Goal: Task Accomplishment & Management: Use online tool/utility

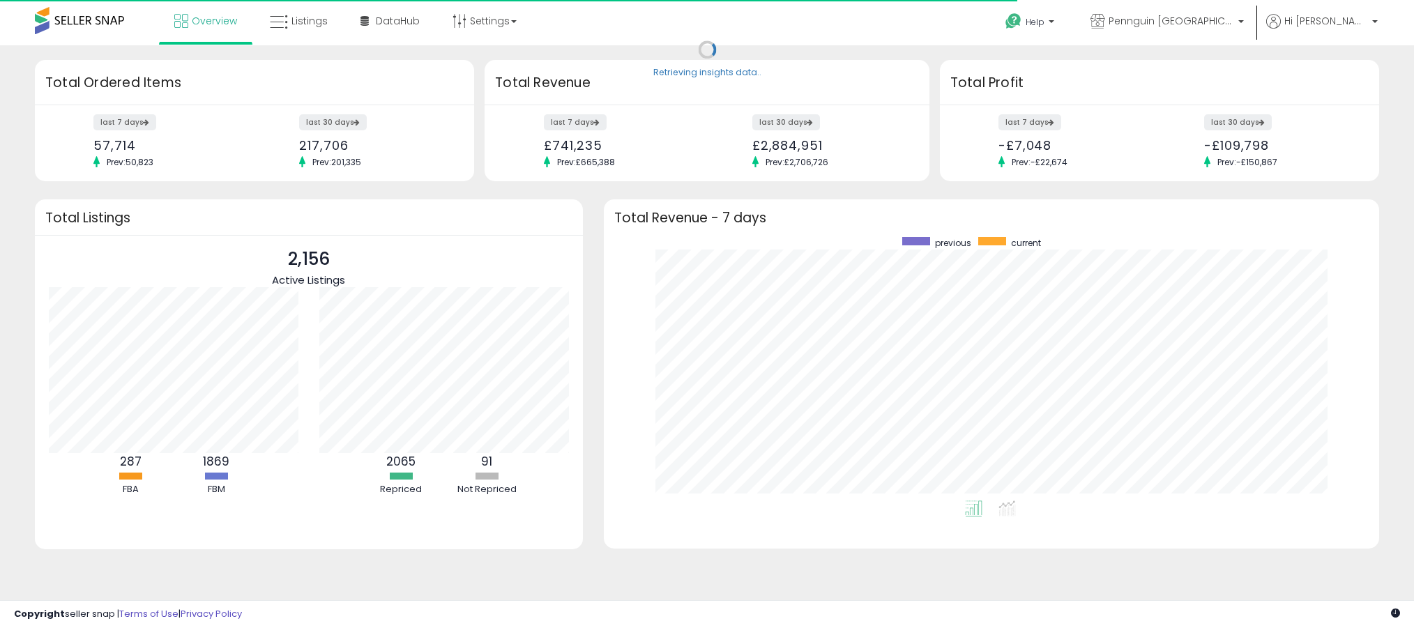
scroll to position [264, 748]
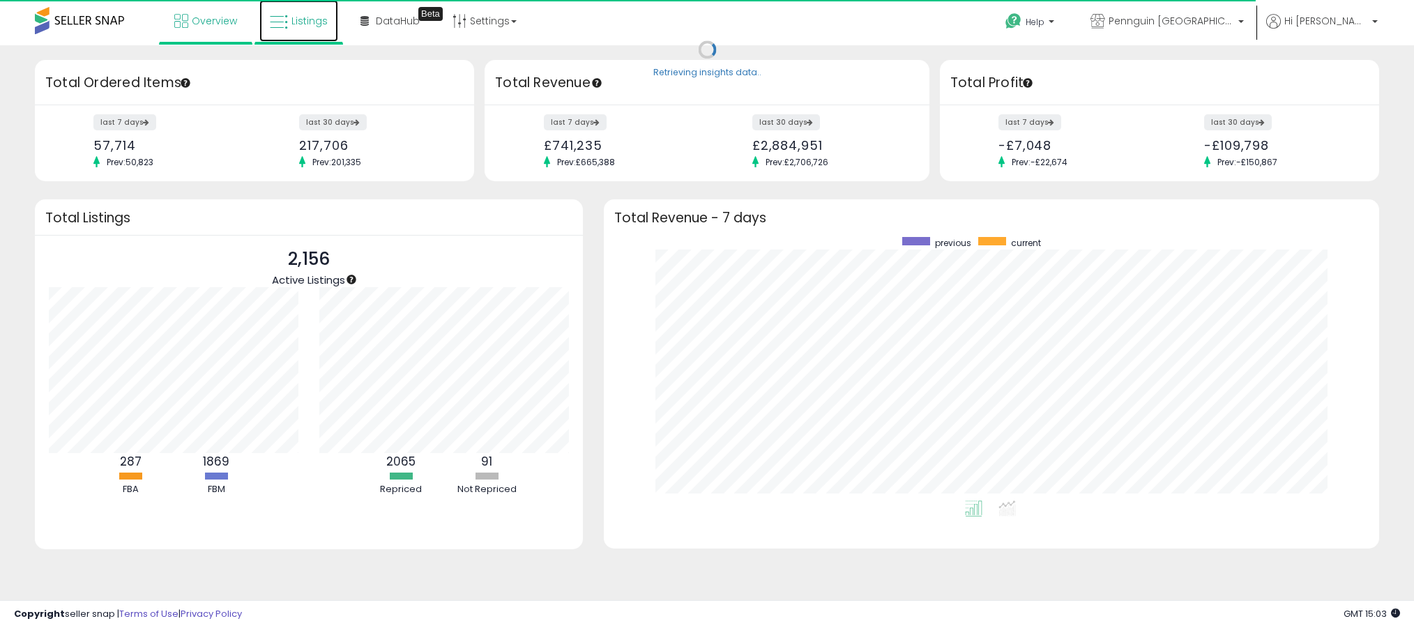
click at [293, 20] on span "Listings" at bounding box center [310, 21] width 36 height 14
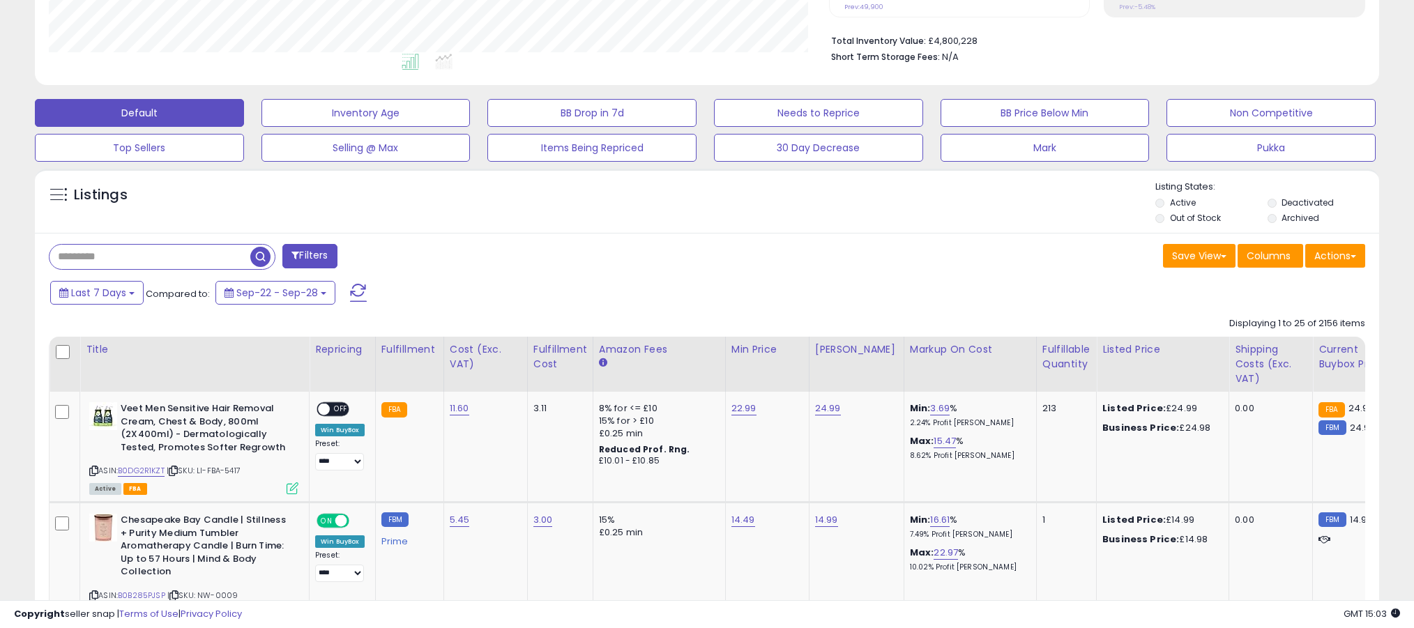
scroll to position [354, 0]
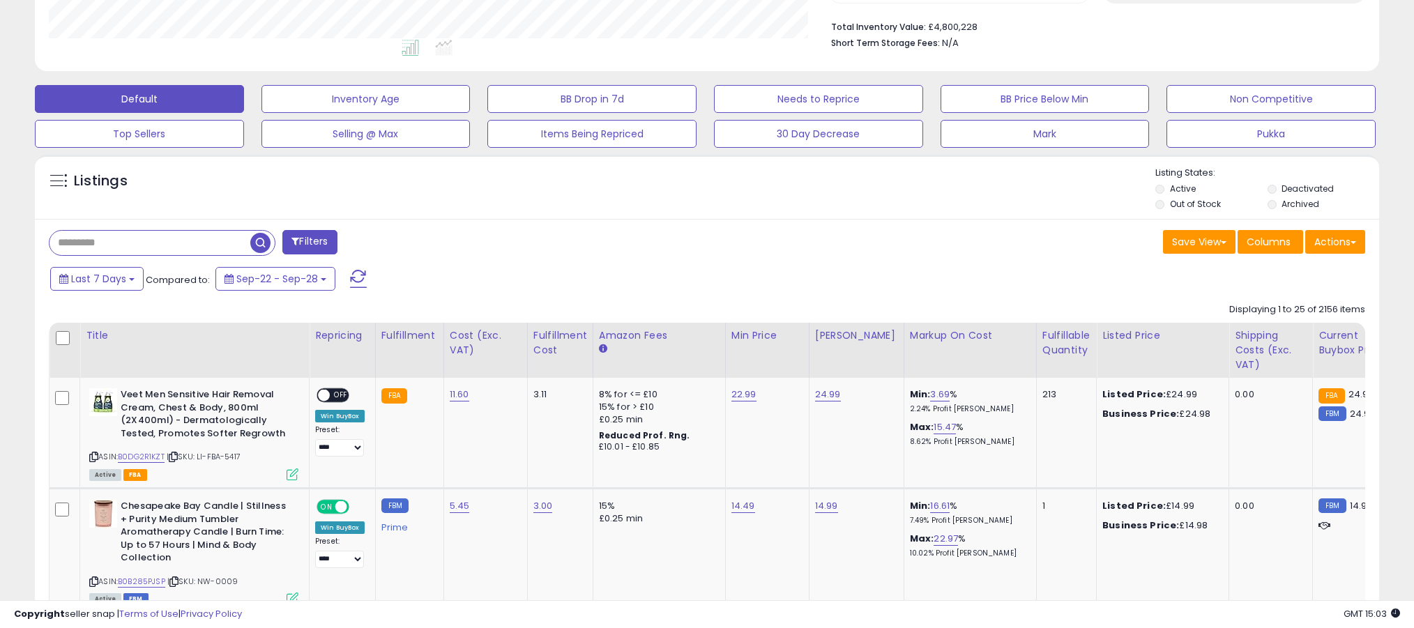
click at [204, 239] on input "text" at bounding box center [150, 243] width 201 height 24
paste input "**********"
type input "**********"
click at [394, 242] on span "button" at bounding box center [390, 243] width 20 height 20
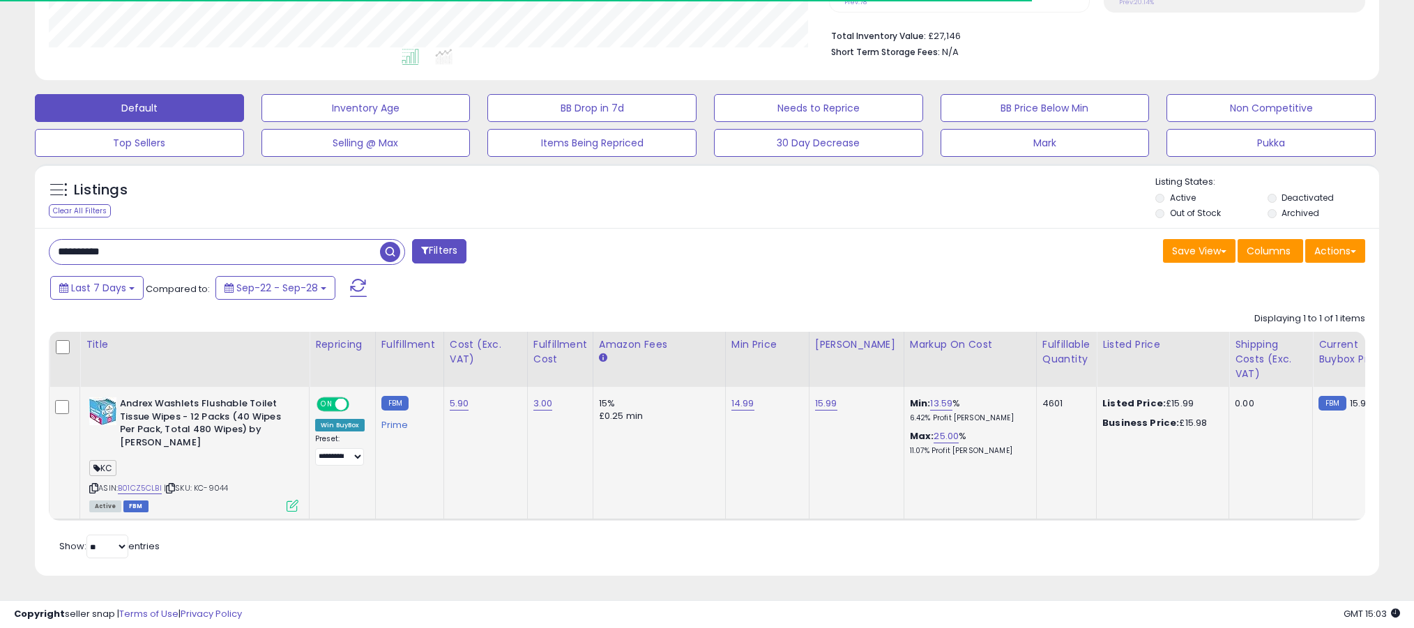
scroll to position [286, 780]
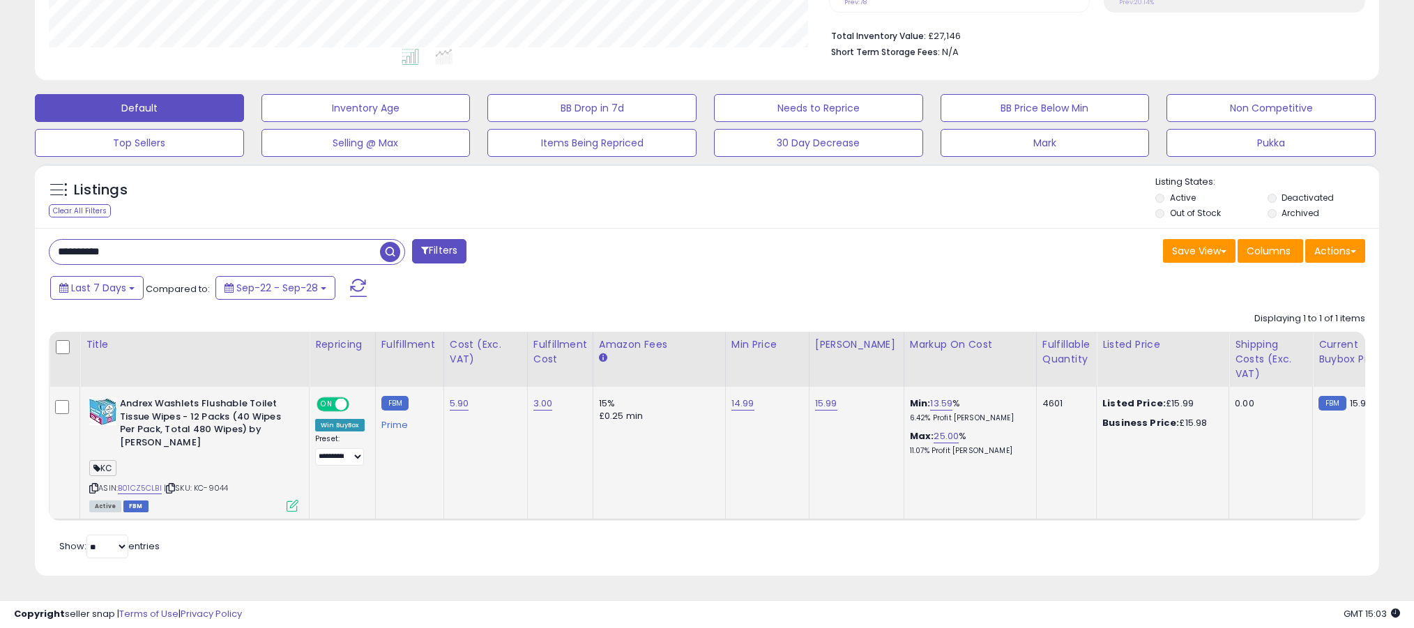
click at [292, 505] on icon at bounding box center [293, 506] width 12 height 12
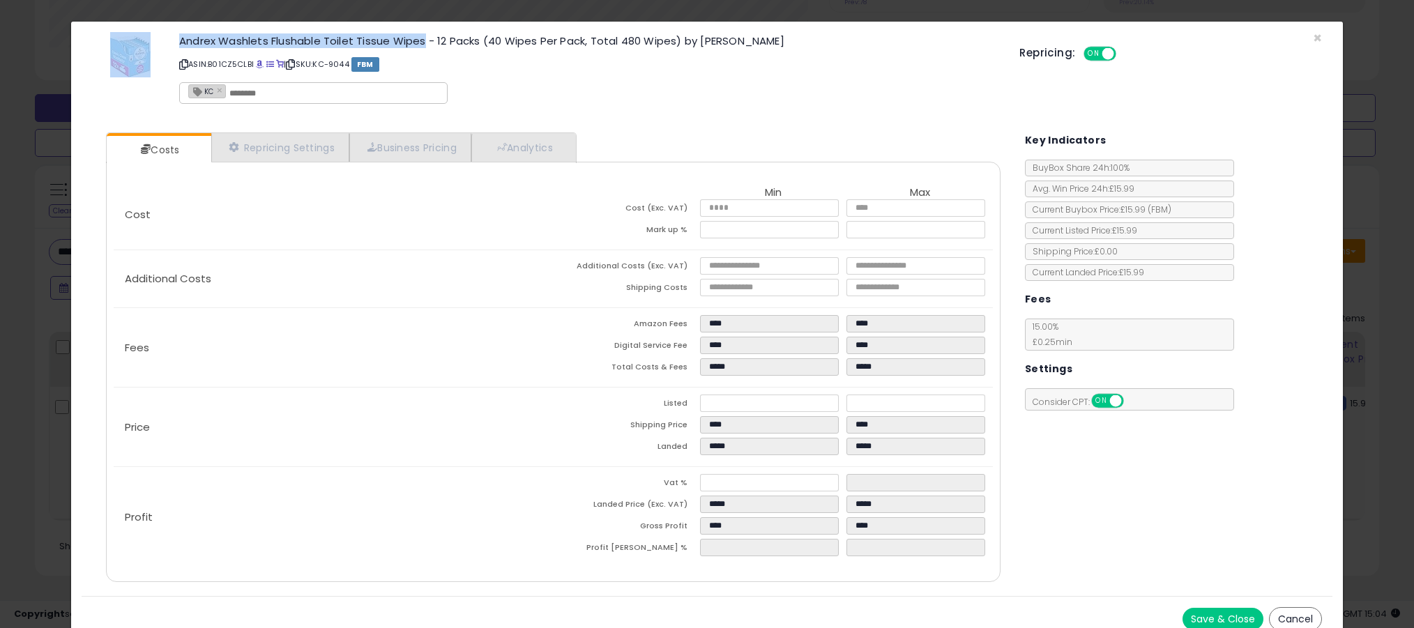
drag, startPoint x: 180, startPoint y: 42, endPoint x: 424, endPoint y: 40, distance: 244.1
click at [424, 40] on h3 "Andrex Washlets Flushable Toilet Tissue Wipes - 12 Packs (40 Wipes Per Pack, To…" at bounding box center [588, 41] width 819 height 10
click at [423, 45] on h3 "Andrex Washlets Flushable Toilet Tissue Wipes - 12 Packs (40 Wipes Per Pack, To…" at bounding box center [588, 41] width 819 height 10
drag, startPoint x: 425, startPoint y: 42, endPoint x: 176, endPoint y: 45, distance: 249.0
click at [176, 45] on div "Andrex Washlets Flushable Toilet Tissue Wipes - 12 Packs (40 Wipes Per Pack, To…" at bounding box center [589, 72] width 840 height 80
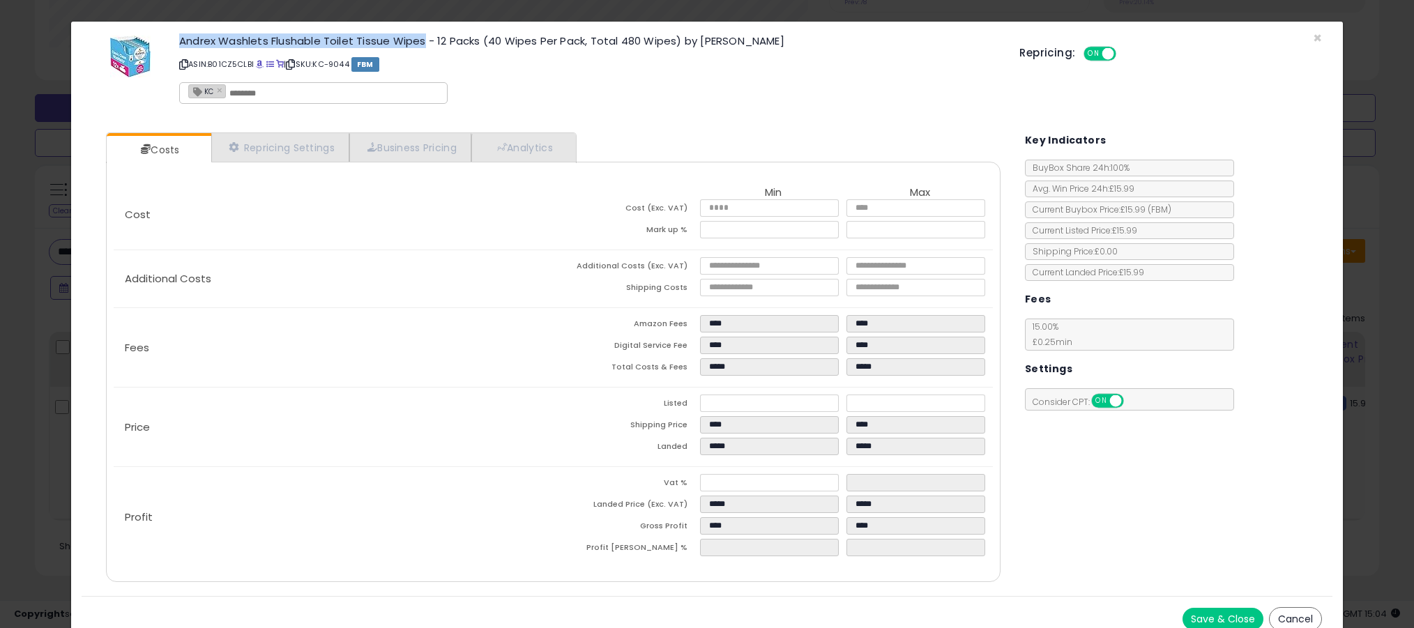
copy h3 "Andrex Washlets Flushable Toilet Tissue Wipes"
click at [1322, 38] on div "Andrex Washlets Flushable Toilet Tissue Wipes - 12 Packs (40 Wipes Per Pack, To…" at bounding box center [707, 72] width 1250 height 80
click at [1317, 38] on span "×" at bounding box center [1317, 38] width 9 height 20
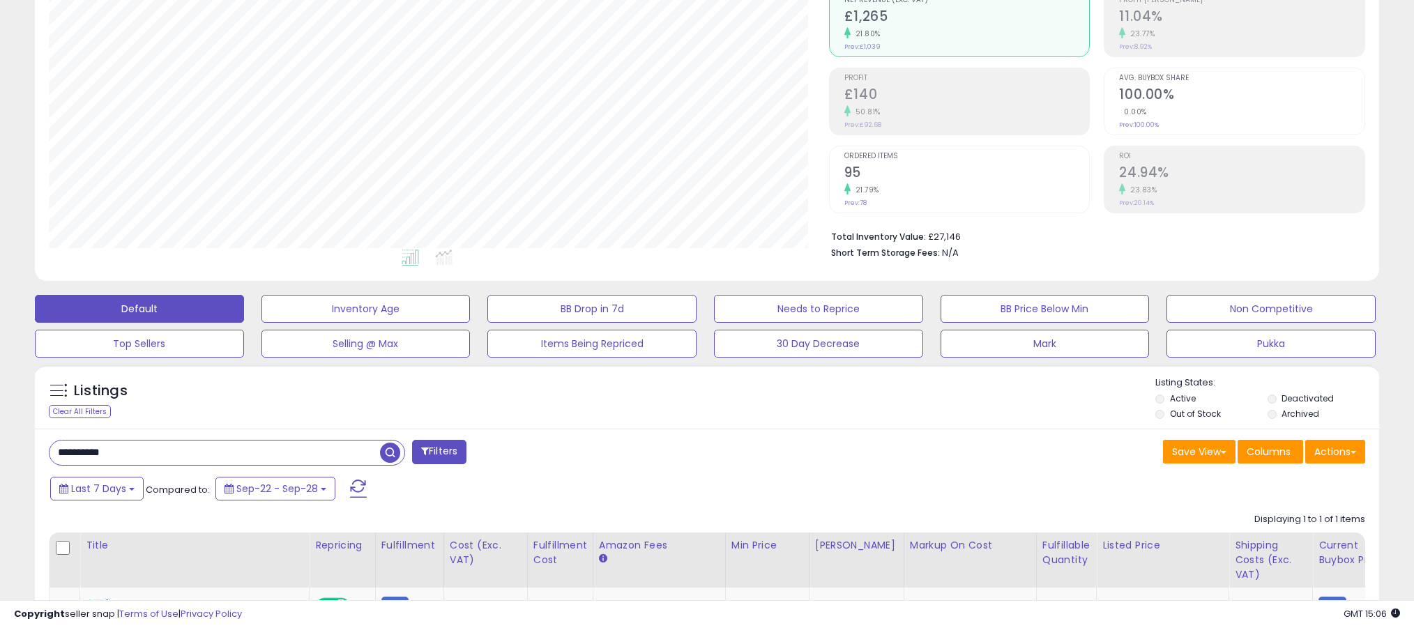
scroll to position [0, 0]
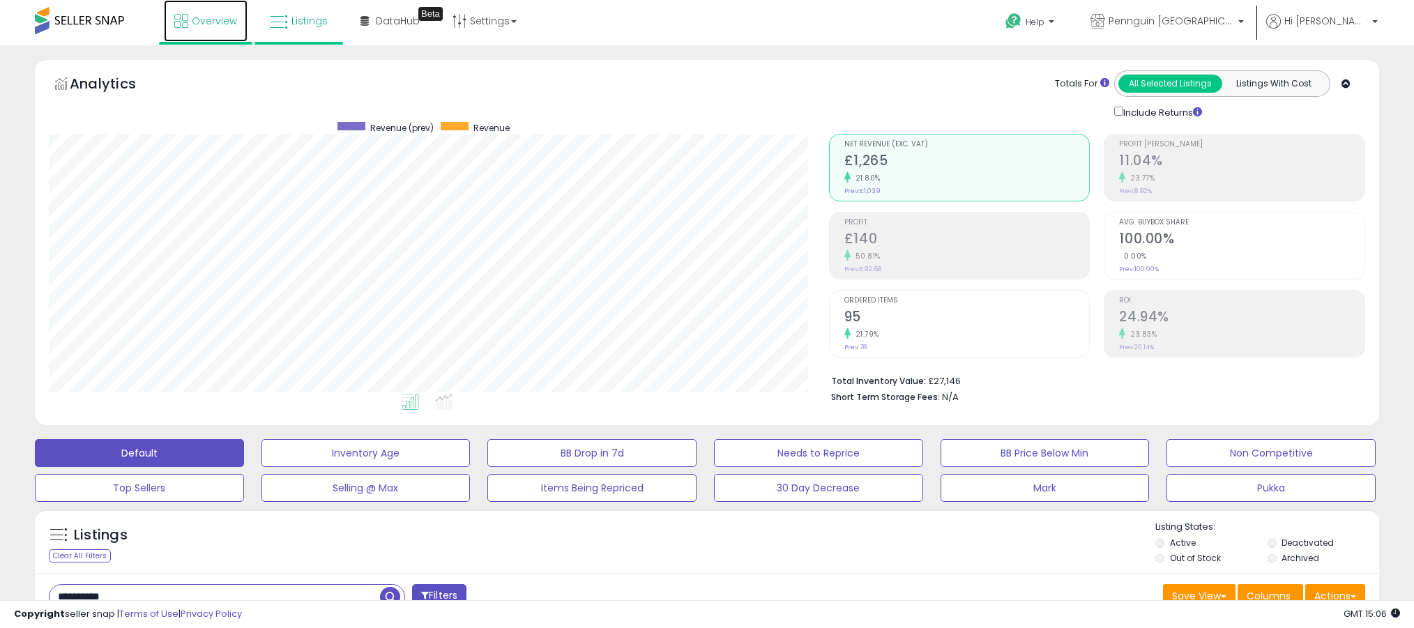
click at [191, 18] on link "Overview" at bounding box center [206, 21] width 84 height 42
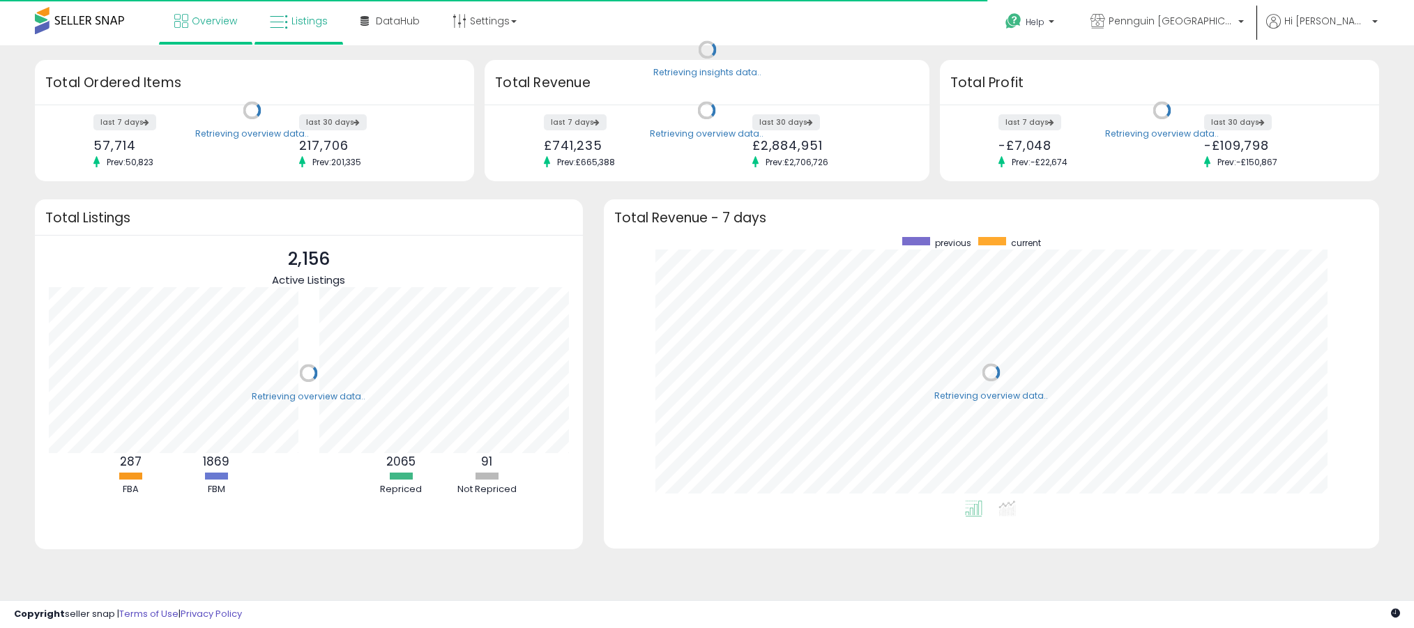
scroll to position [264, 748]
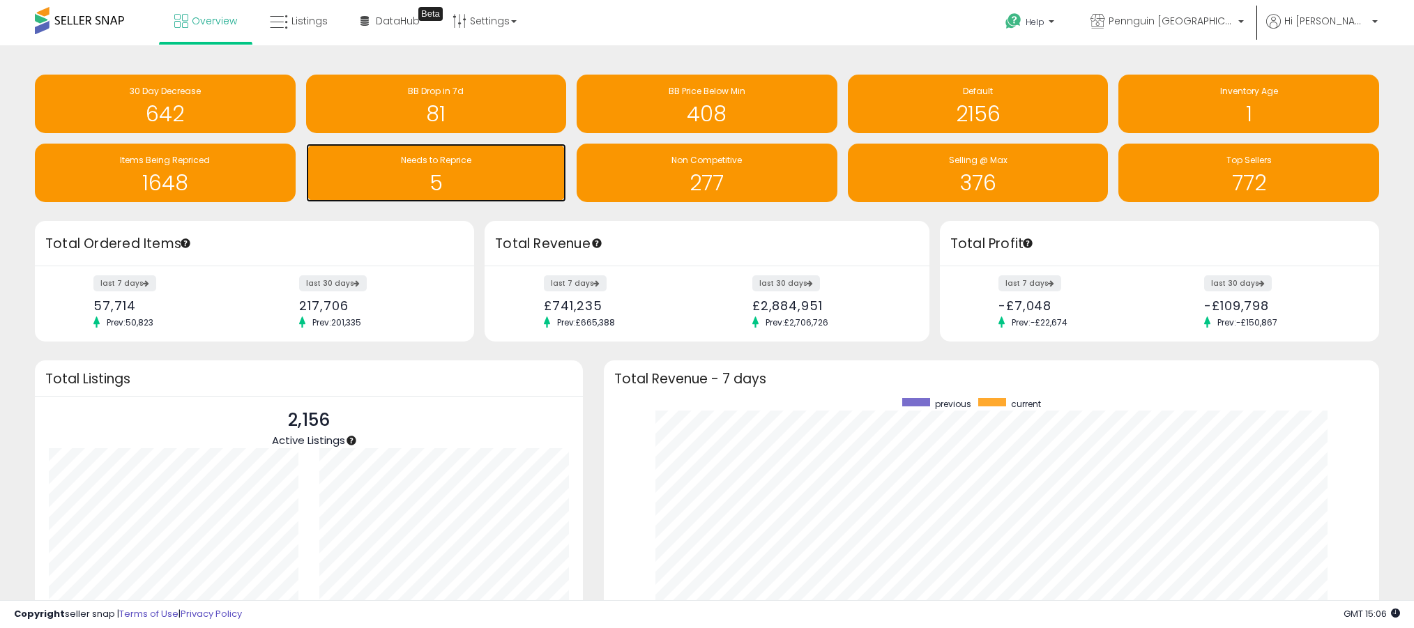
click at [432, 180] on h1 "5" at bounding box center [436, 183] width 247 height 23
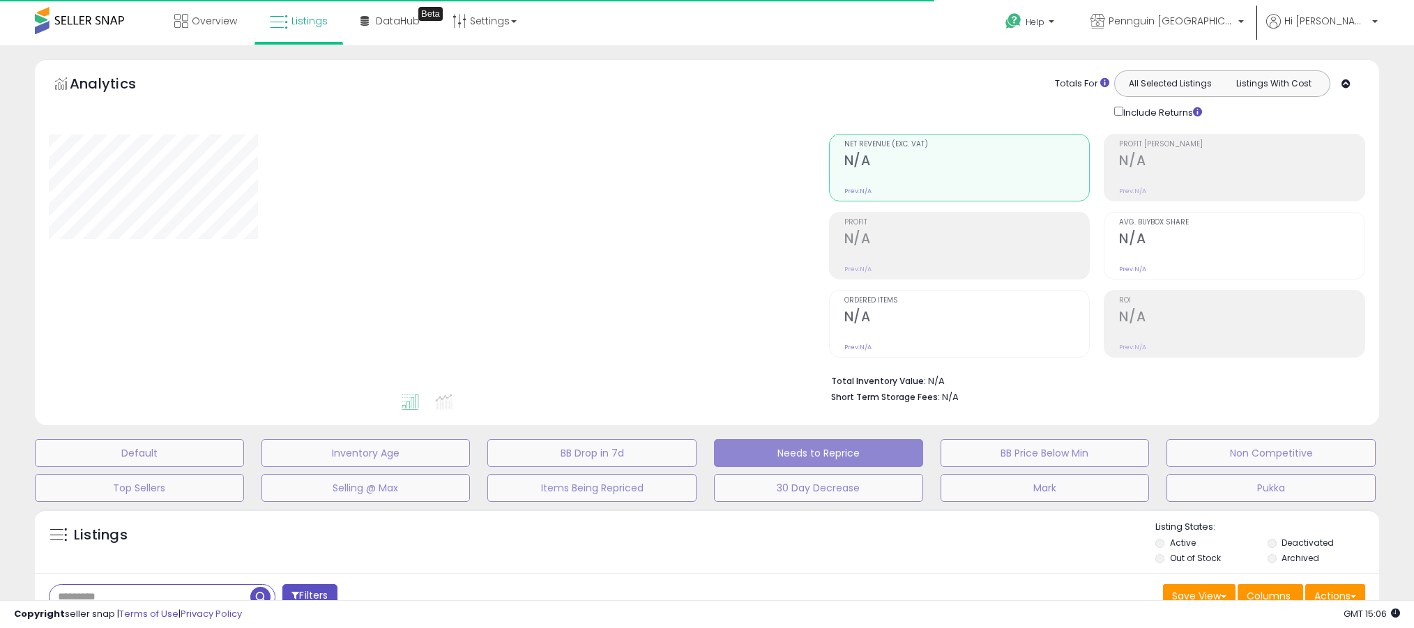
select select "**"
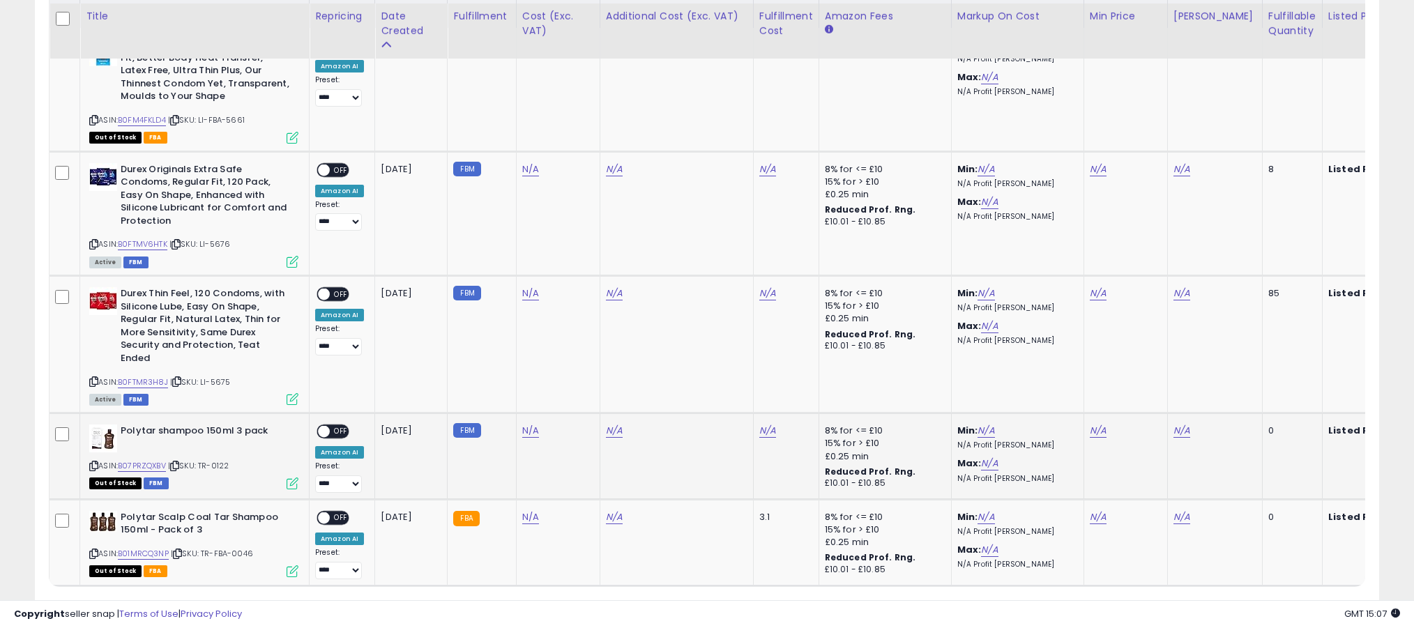
scroll to position [708, 0]
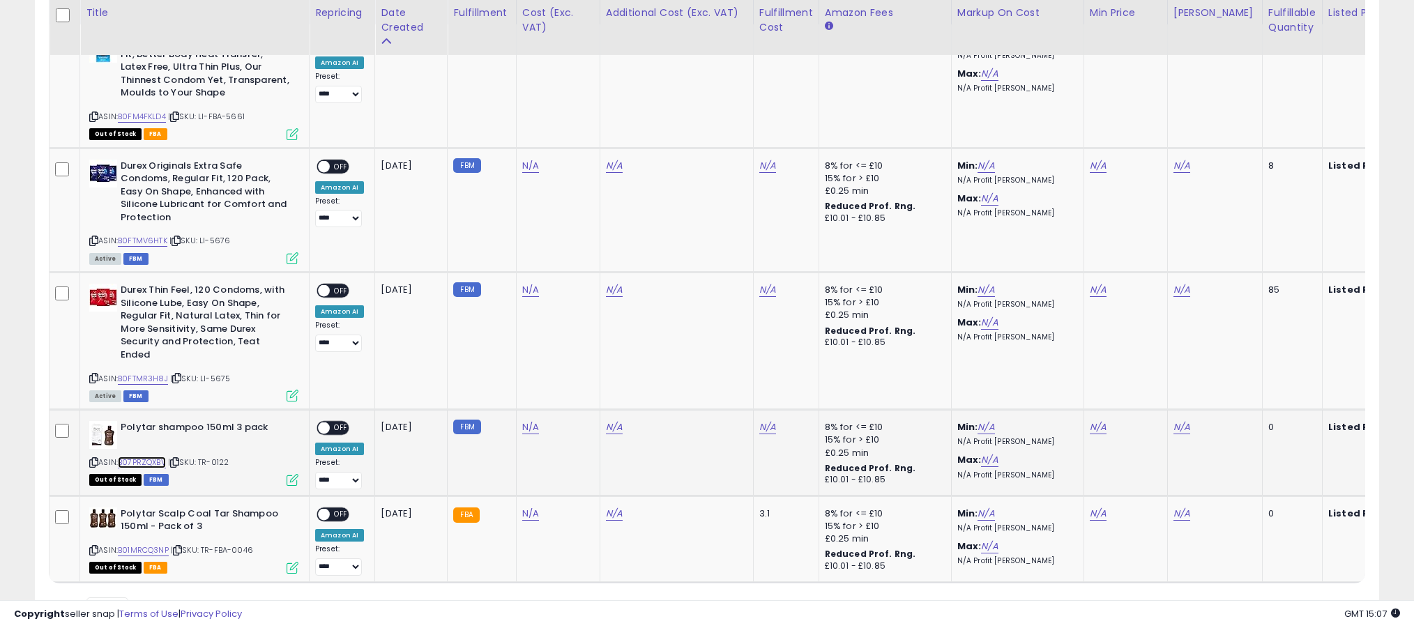
click at [156, 457] on link "B07PRZQXBV" at bounding box center [142, 463] width 48 height 12
click at [96, 547] on icon at bounding box center [93, 551] width 9 height 8
click at [91, 547] on icon at bounding box center [93, 551] width 9 height 8
